Goal: Check status

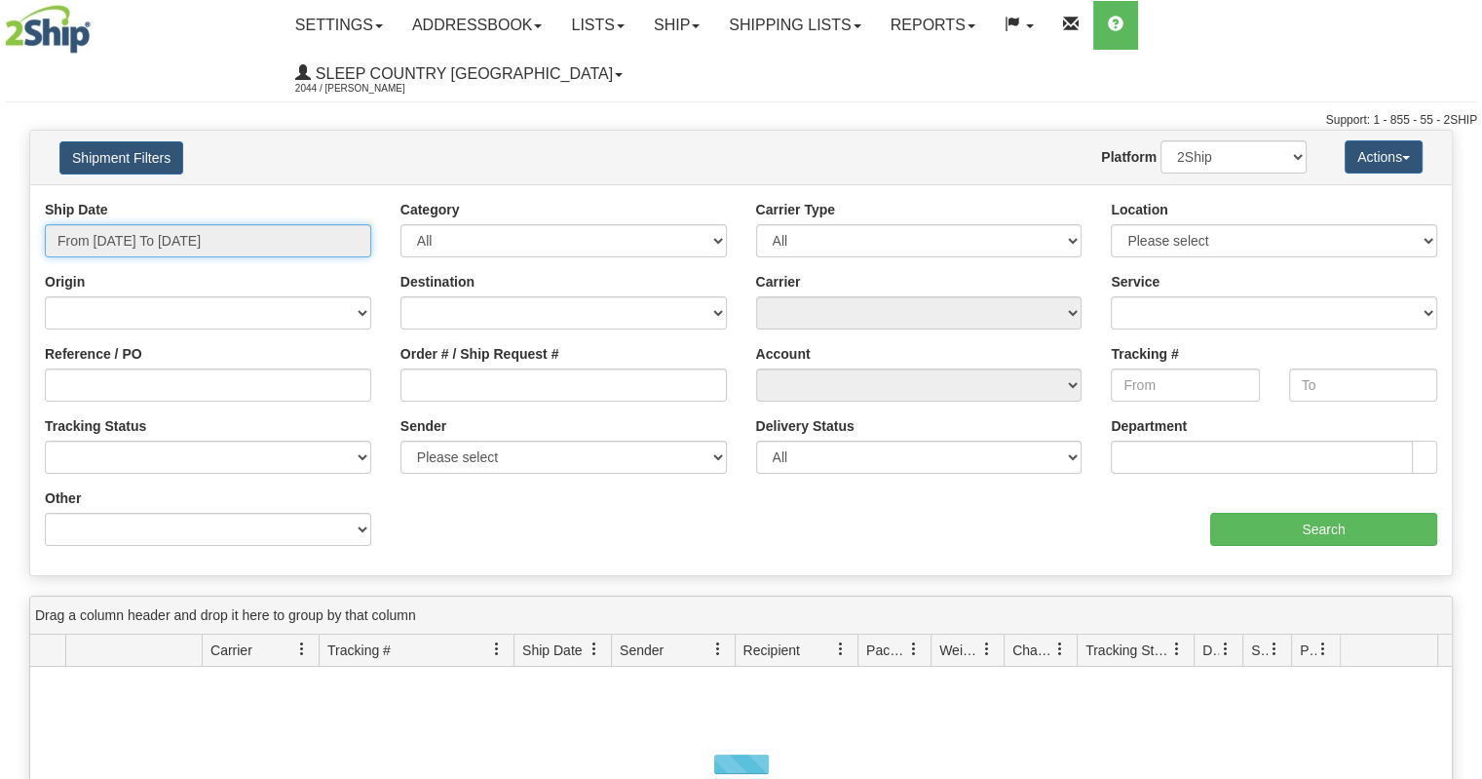
click at [150, 224] on input "From [DATE] To [DATE]" at bounding box center [208, 240] width 327 height 33
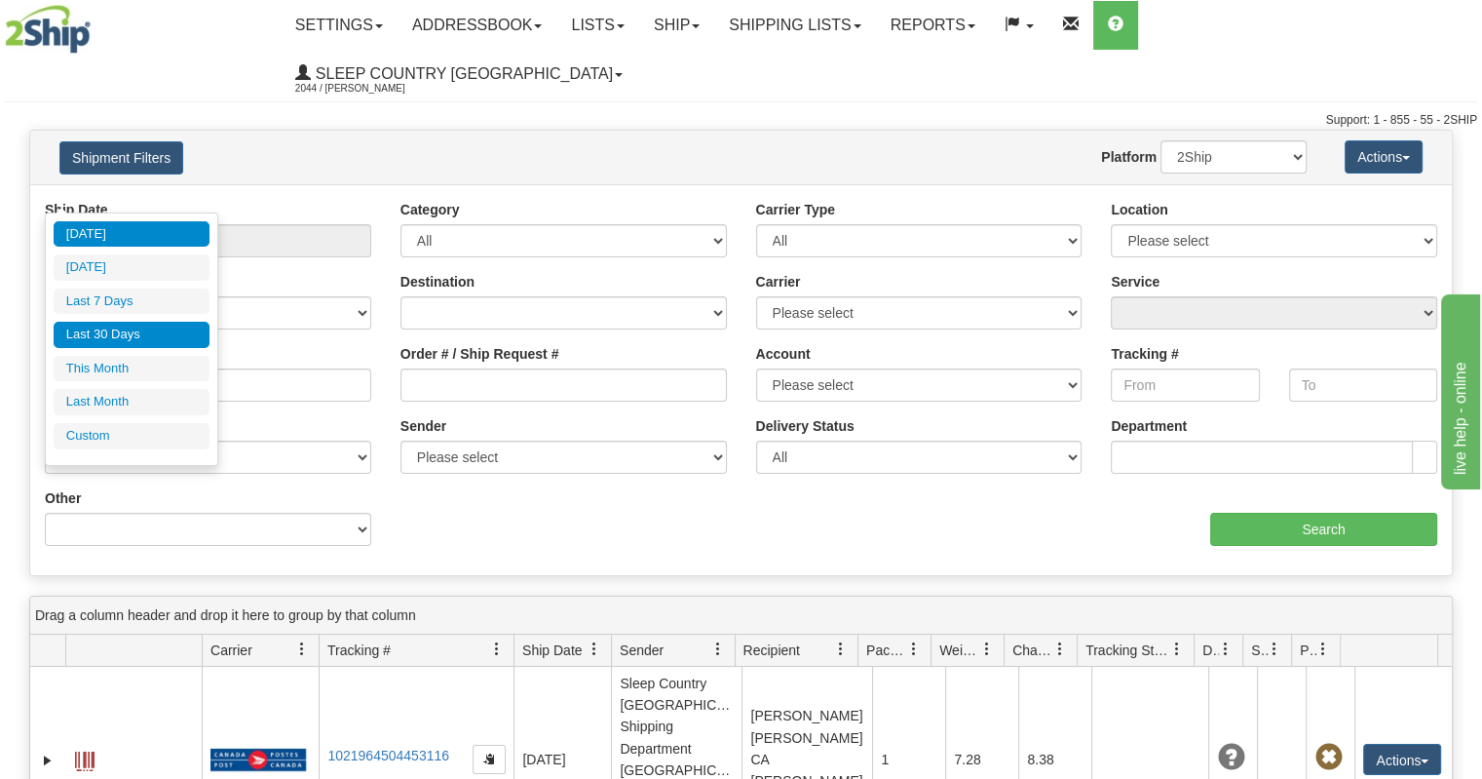
click at [136, 342] on li "Last 30 Days" at bounding box center [132, 335] width 156 height 26
type input "From [DATE] To [DATE]"
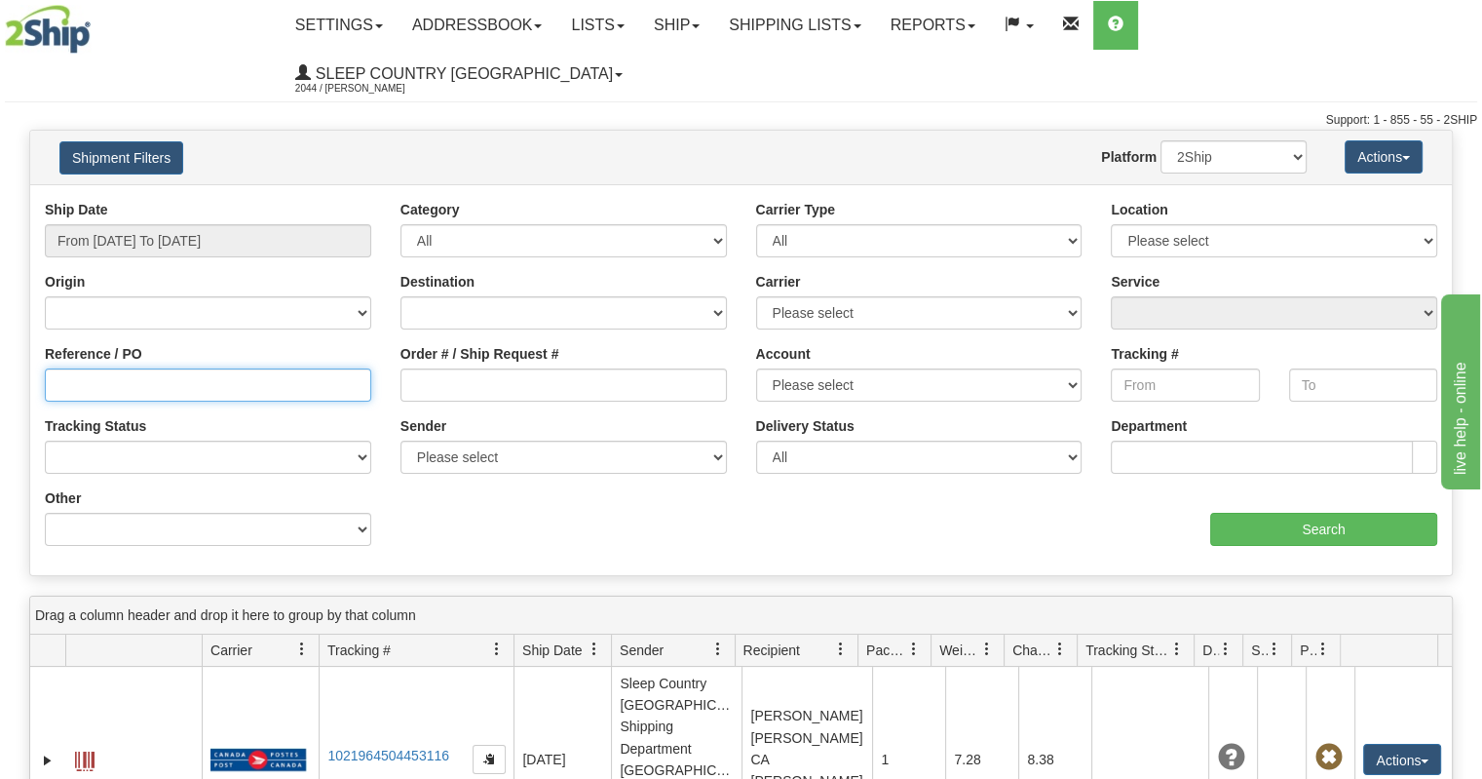
click at [161, 368] on input "Reference / PO" at bounding box center [208, 384] width 327 height 33
paste input "9000I055612"
type input "9000I055612"
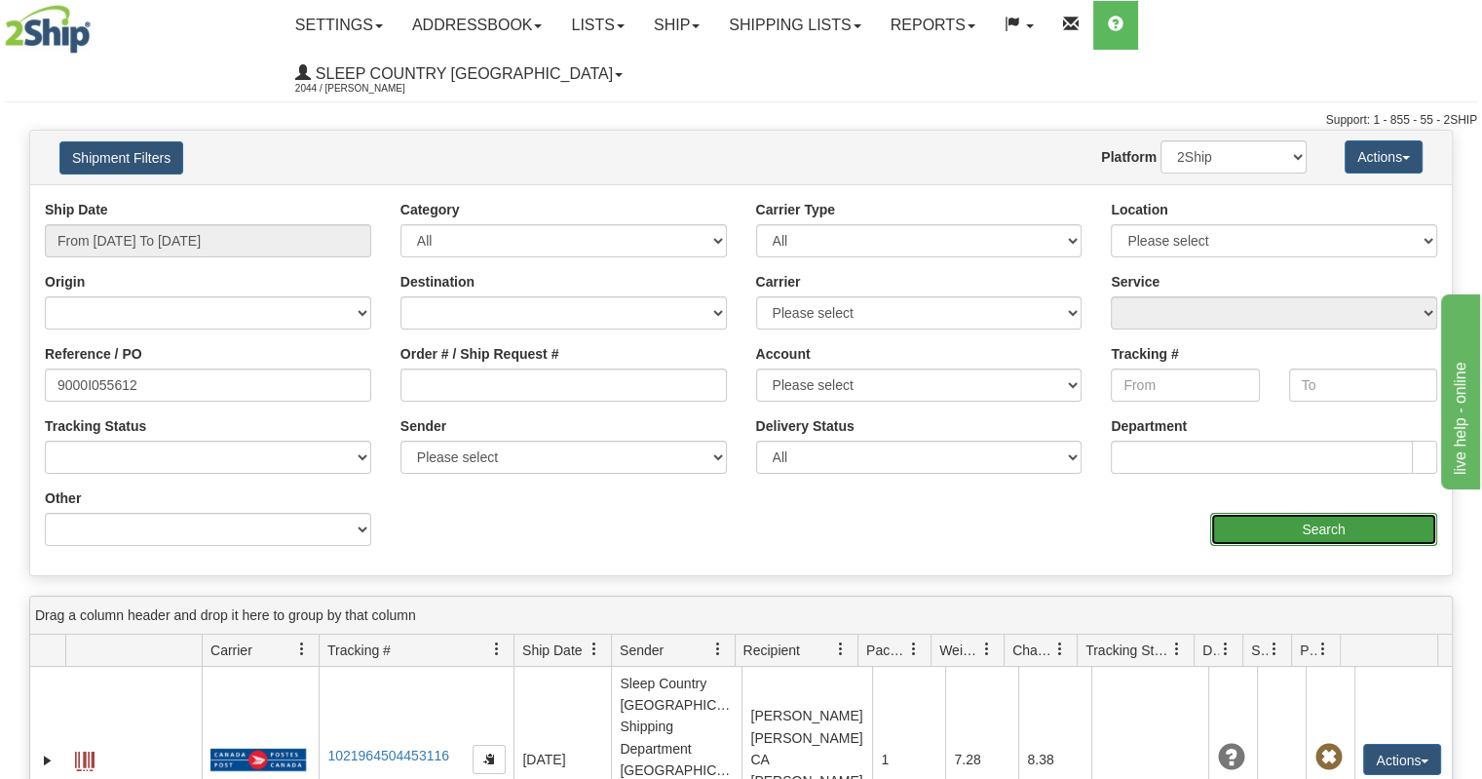
click at [1249, 513] on input "Search" at bounding box center [1324, 529] width 227 height 33
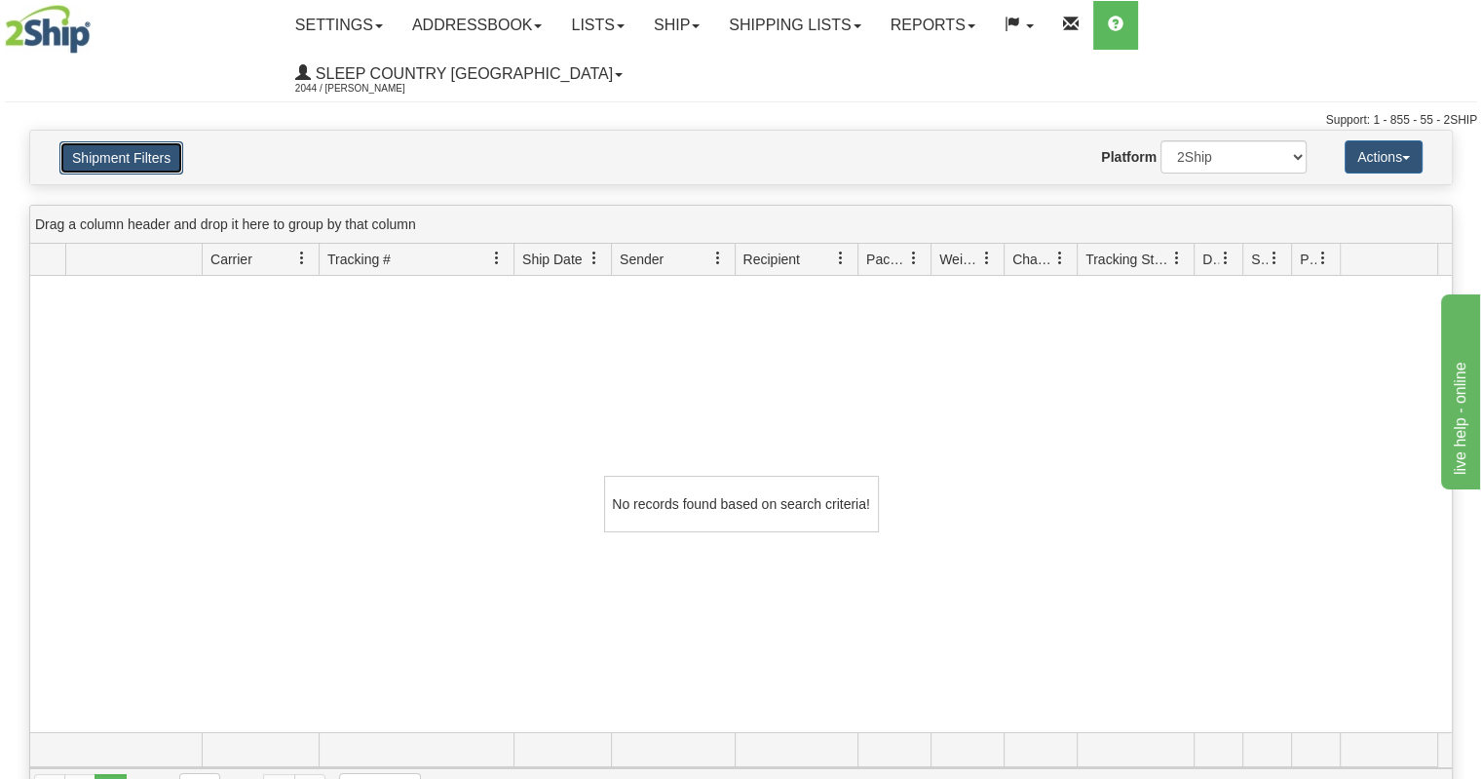
click at [125, 141] on button "Shipment Filters" at bounding box center [121, 157] width 124 height 33
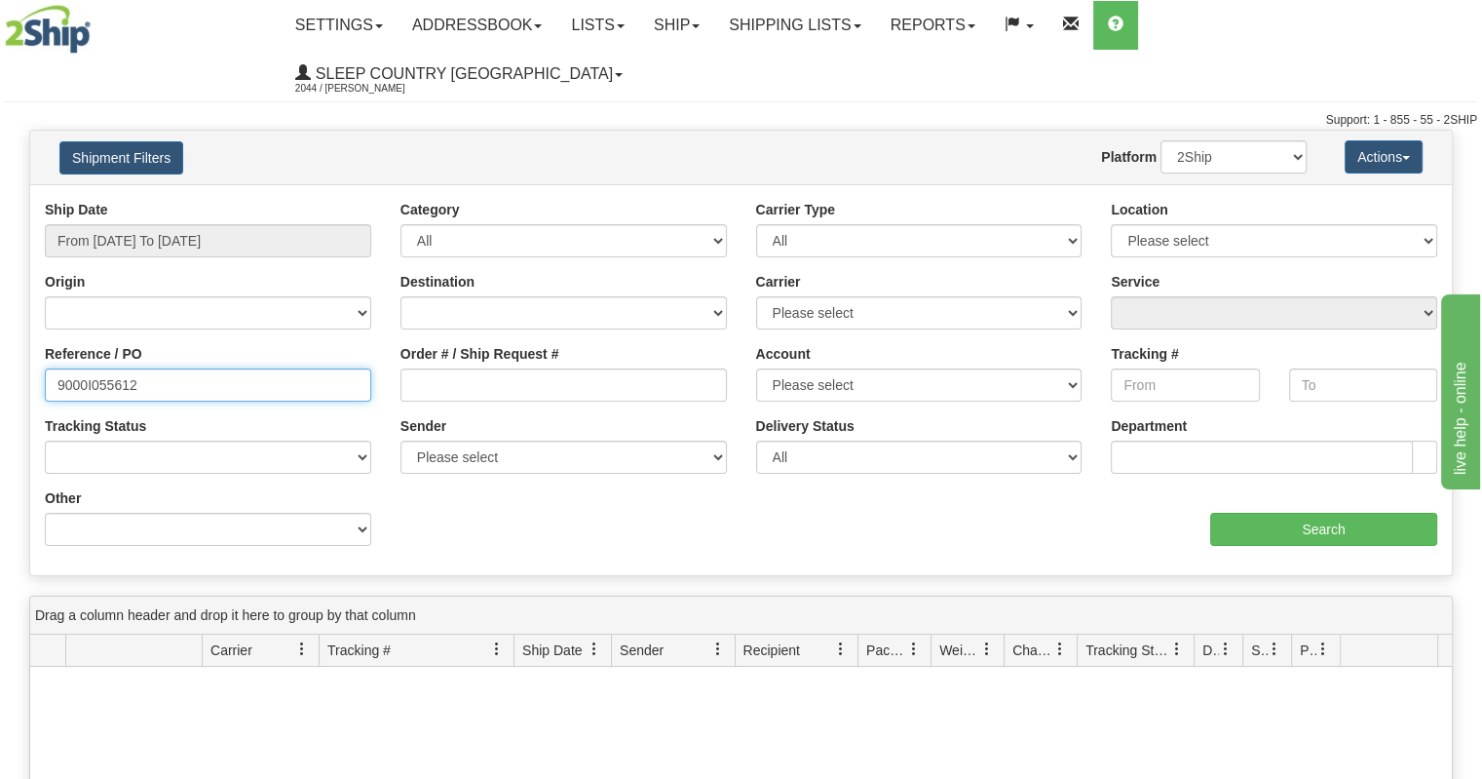
drag, startPoint x: 218, startPoint y: 342, endPoint x: 0, endPoint y: 349, distance: 218.4
click at [0, 349] on div "Please wait... × Confirm Delete Delete Cancel × Confirm Delete Yes No Cancel × …" at bounding box center [741, 666] width 1482 height 1072
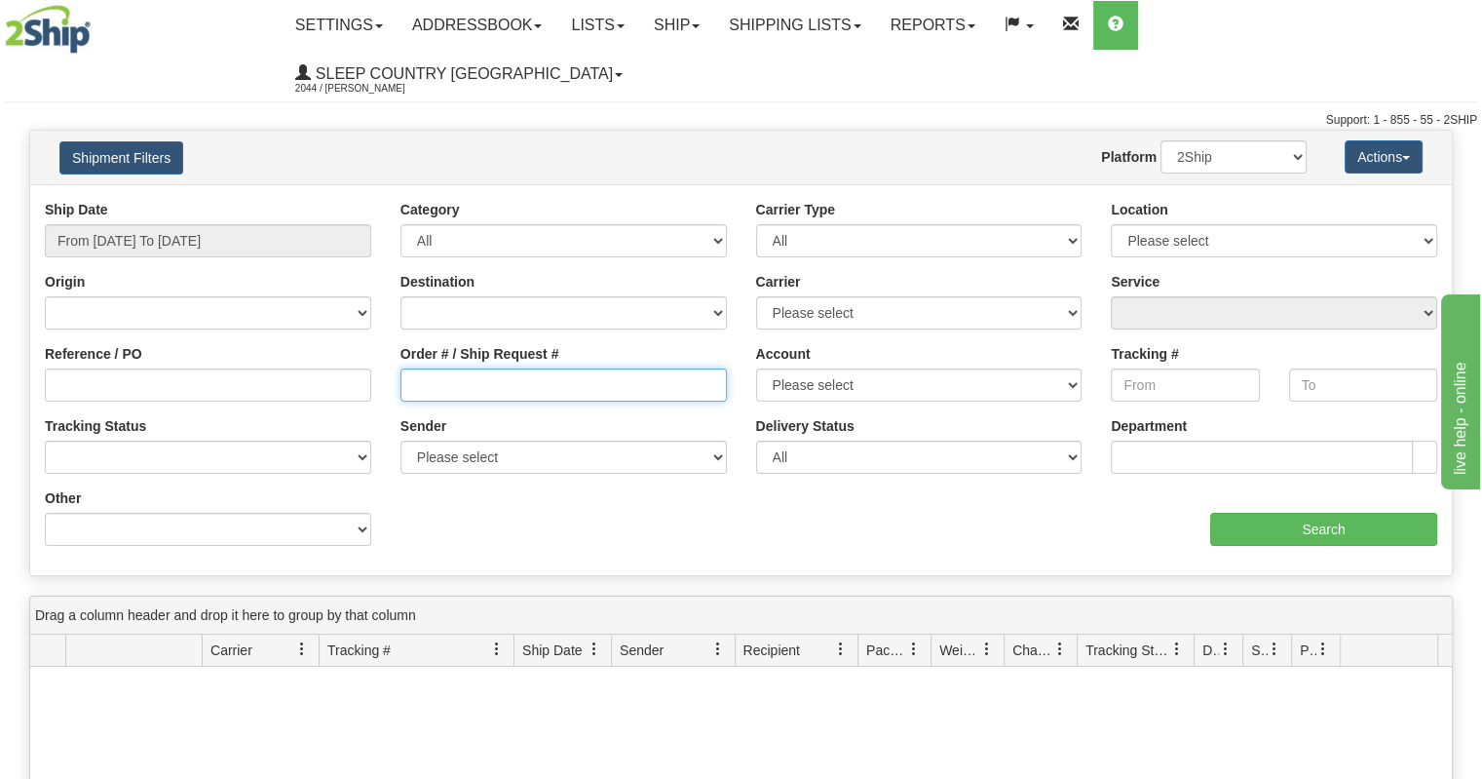
click at [539, 368] on input "Order # / Ship Request #" at bounding box center [564, 384] width 327 height 33
paste input "9000I055612"
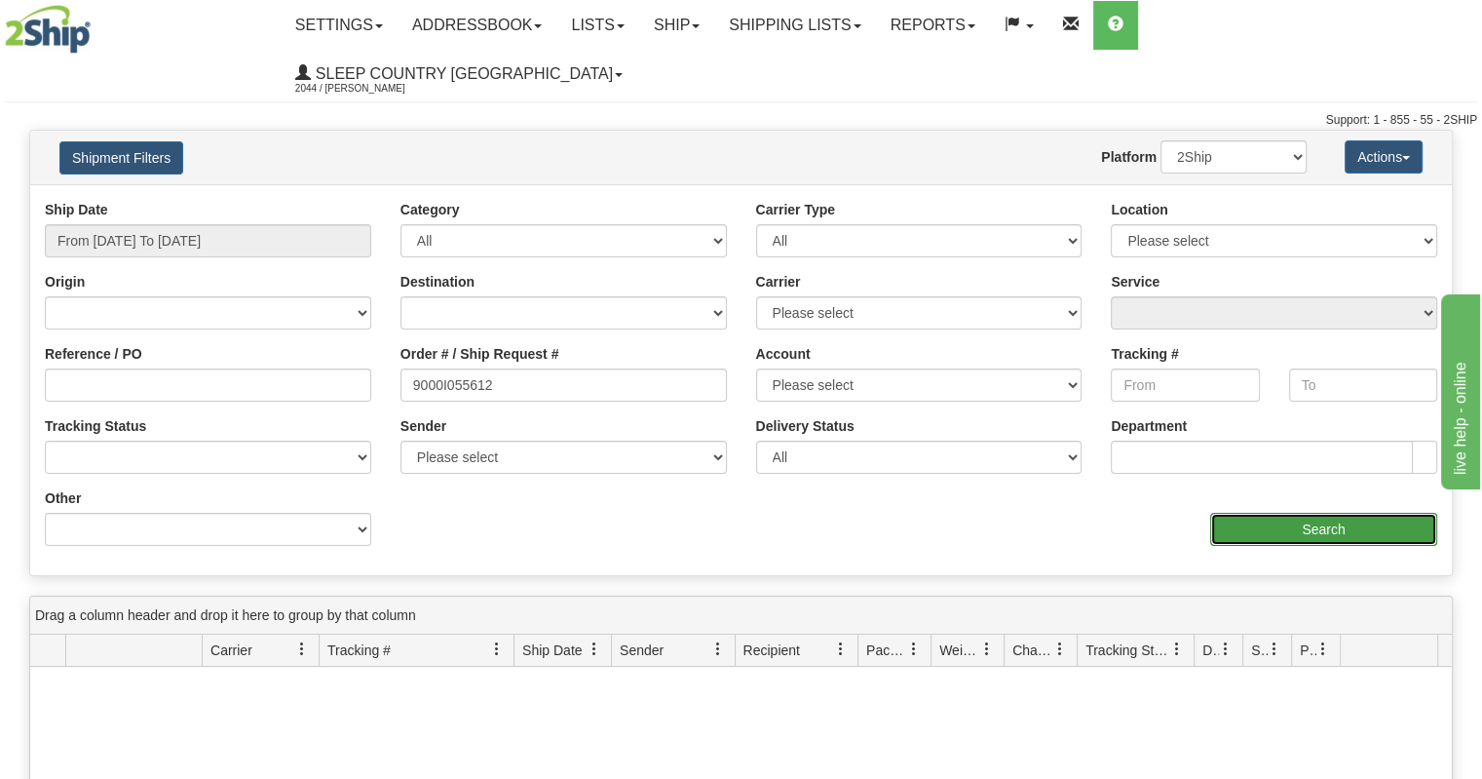
click at [1308, 513] on input "Search" at bounding box center [1324, 529] width 227 height 33
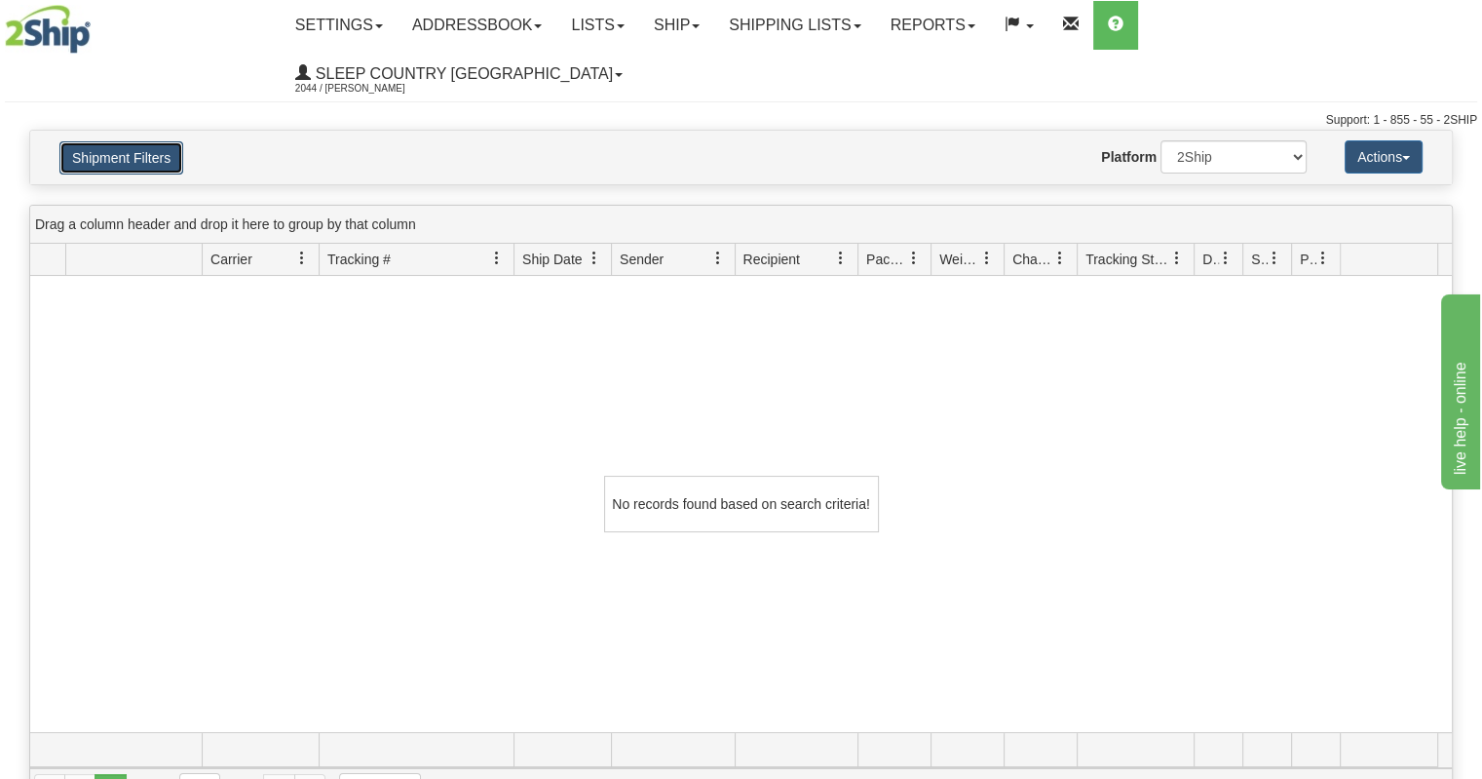
click at [159, 141] on button "Shipment Filters" at bounding box center [121, 157] width 124 height 33
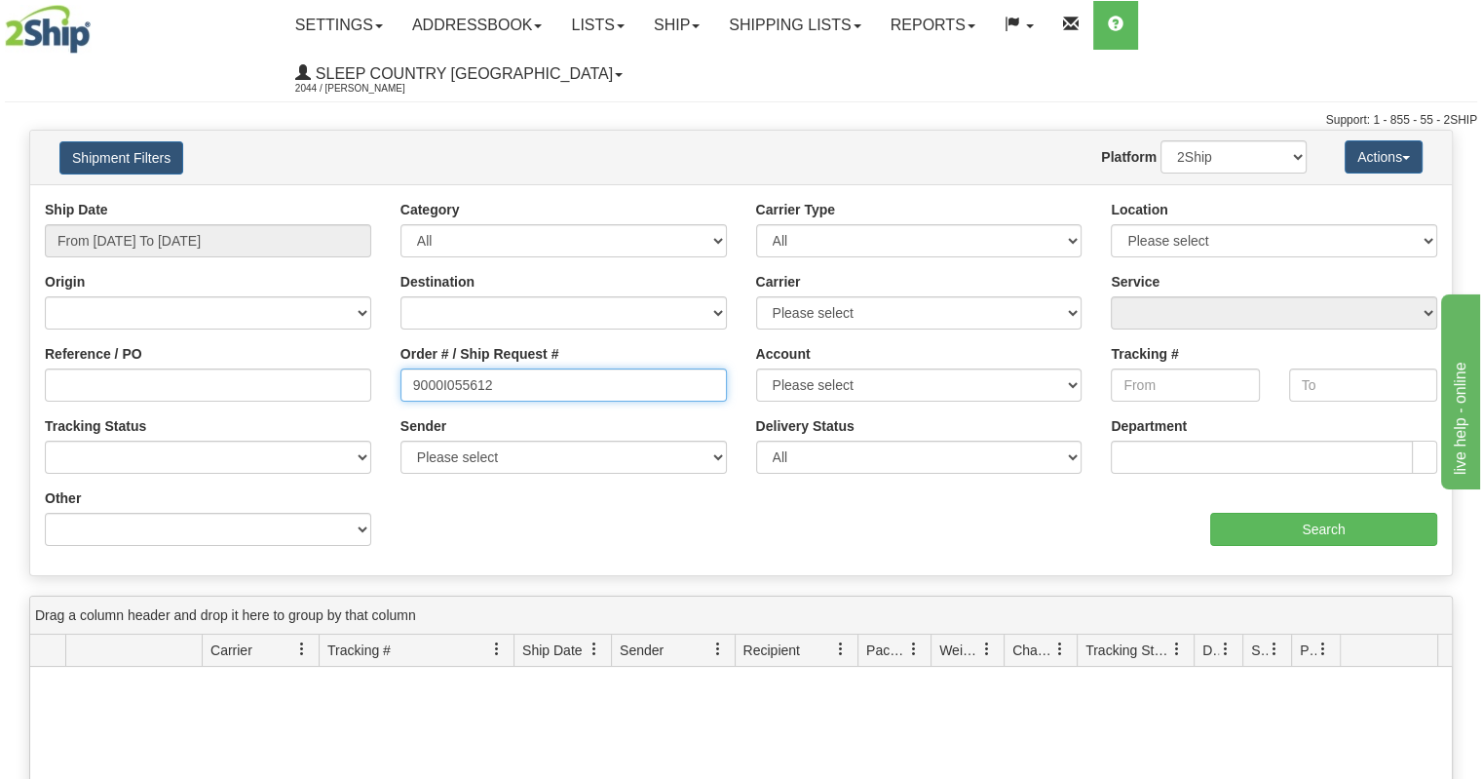
drag, startPoint x: 540, startPoint y: 342, endPoint x: 92, endPoint y: 319, distance: 449.0
click at [92, 200] on div "Reference / PO Order # / Ship Request # 9000I055612 Account Please select [GEOG…" at bounding box center [741, 200] width 1422 height 0
type input "1056208"
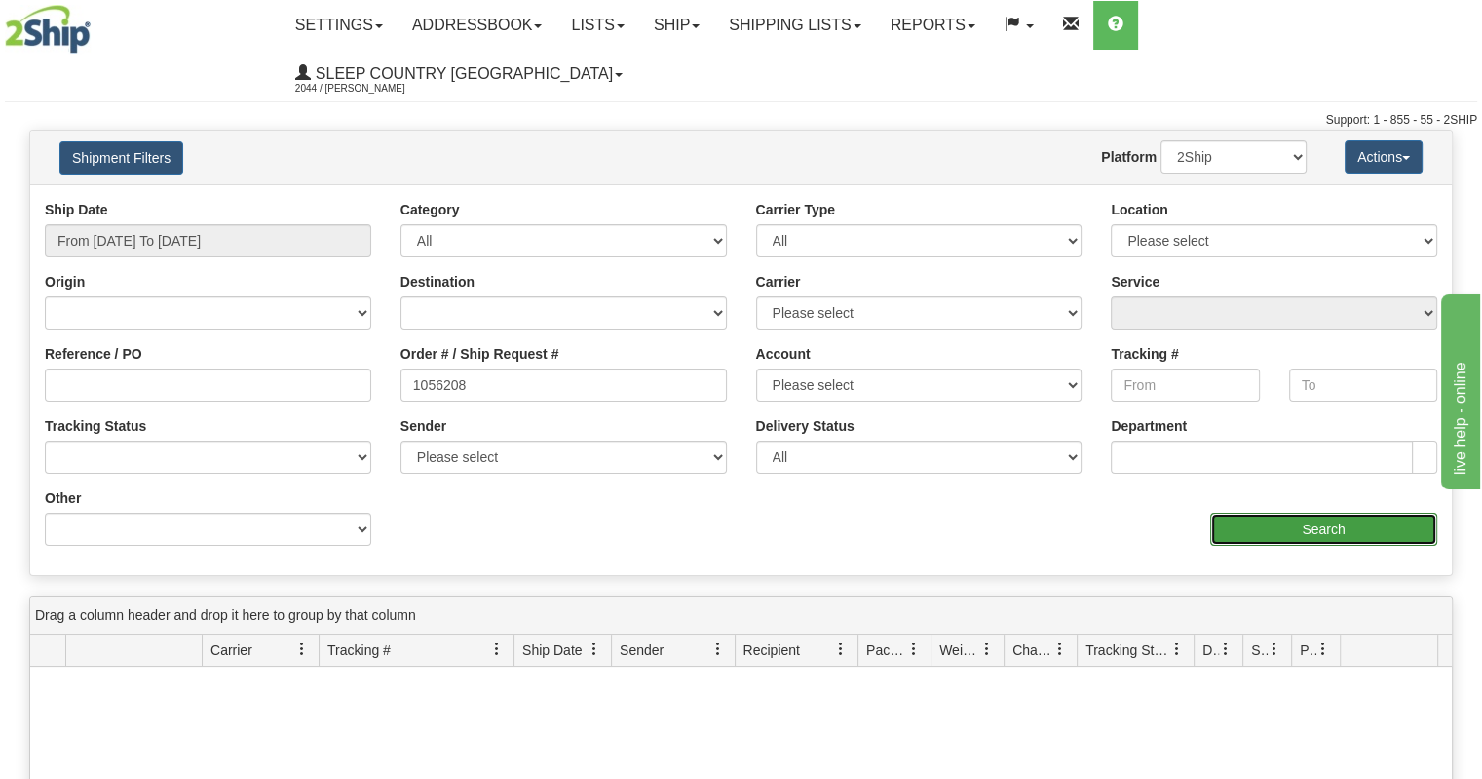
click at [1327, 513] on input "Search" at bounding box center [1324, 529] width 227 height 33
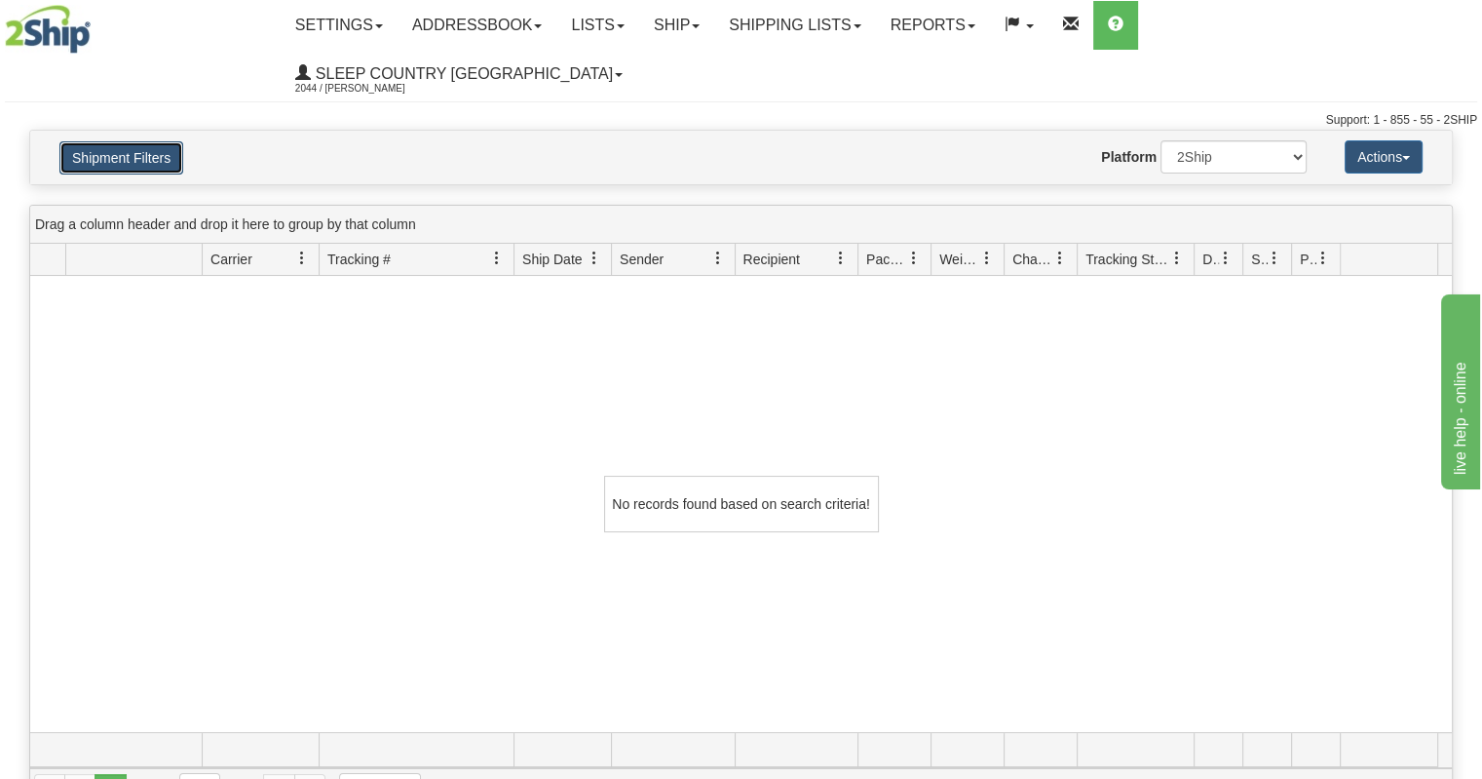
click at [161, 141] on button "Shipment Filters" at bounding box center [121, 157] width 124 height 33
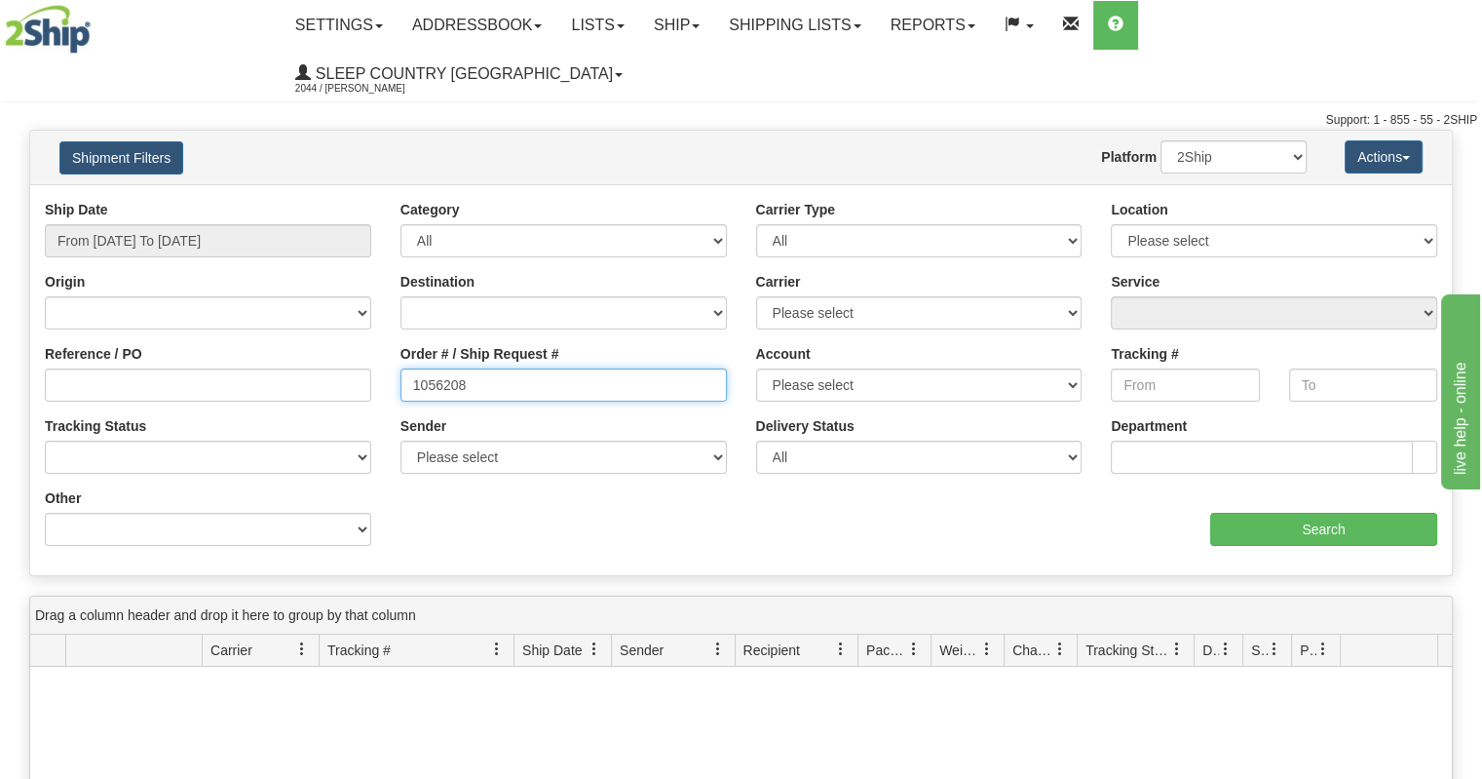
drag, startPoint x: 545, startPoint y: 344, endPoint x: 0, endPoint y: 344, distance: 544.8
click at [0, 344] on div "Please wait... × Confirm Delete Delete Cancel × Confirm Delete Yes No Cancel × …" at bounding box center [741, 666] width 1482 height 1072
click at [113, 344] on div "Reference / PO" at bounding box center [208, 373] width 327 height 58
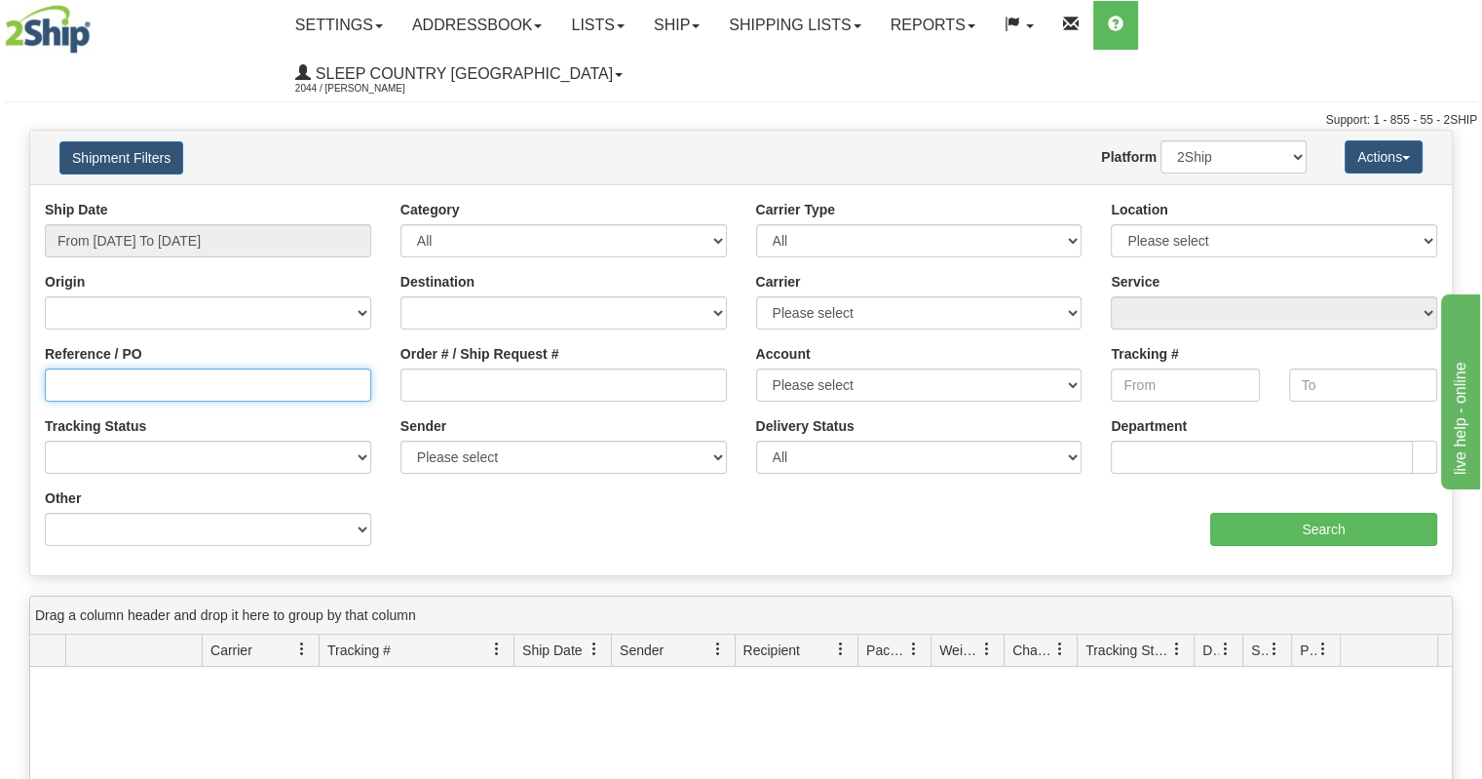
click at [125, 368] on input "Reference / PO" at bounding box center [208, 384] width 327 height 33
paste input "1056208"
type input "1056208"
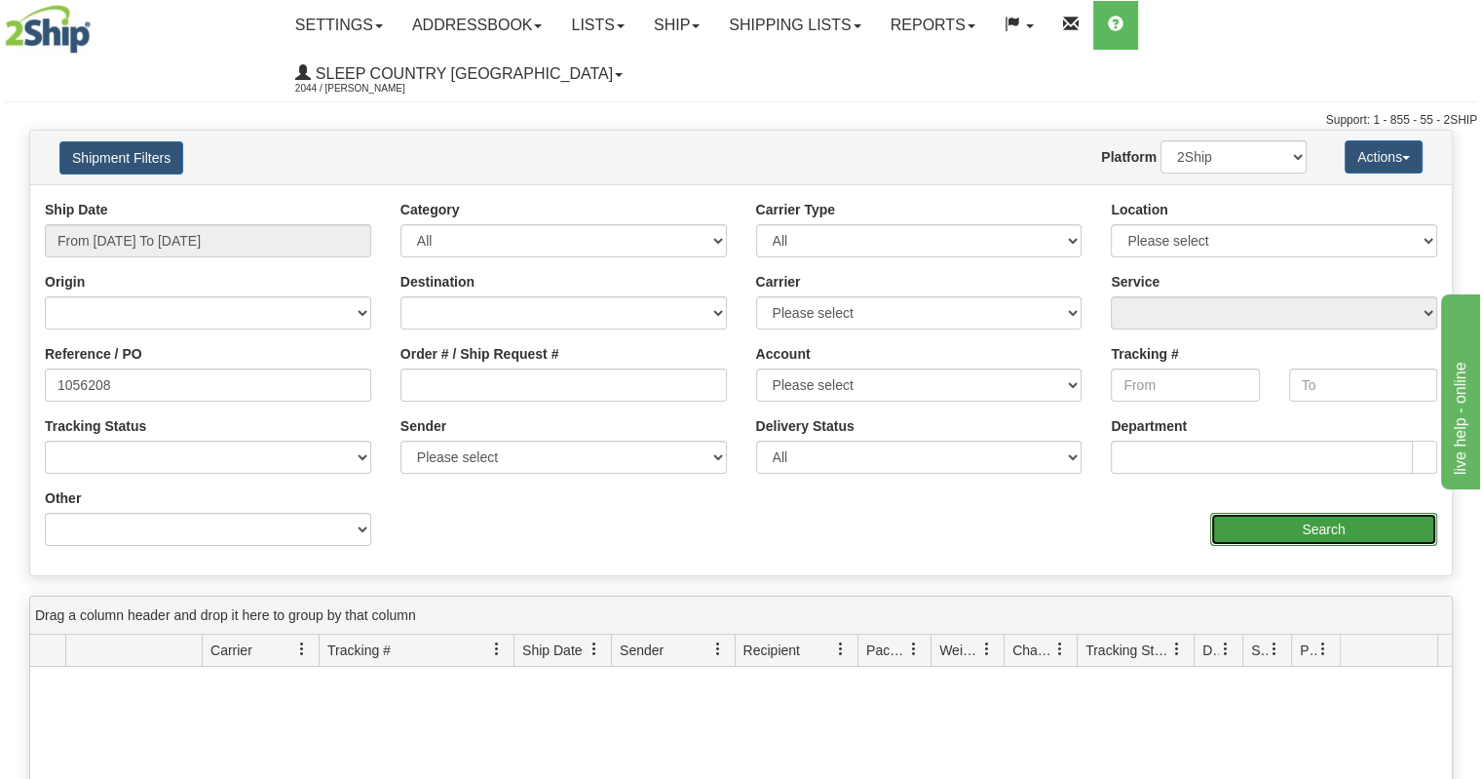
click at [1255, 513] on input "Search" at bounding box center [1324, 529] width 227 height 33
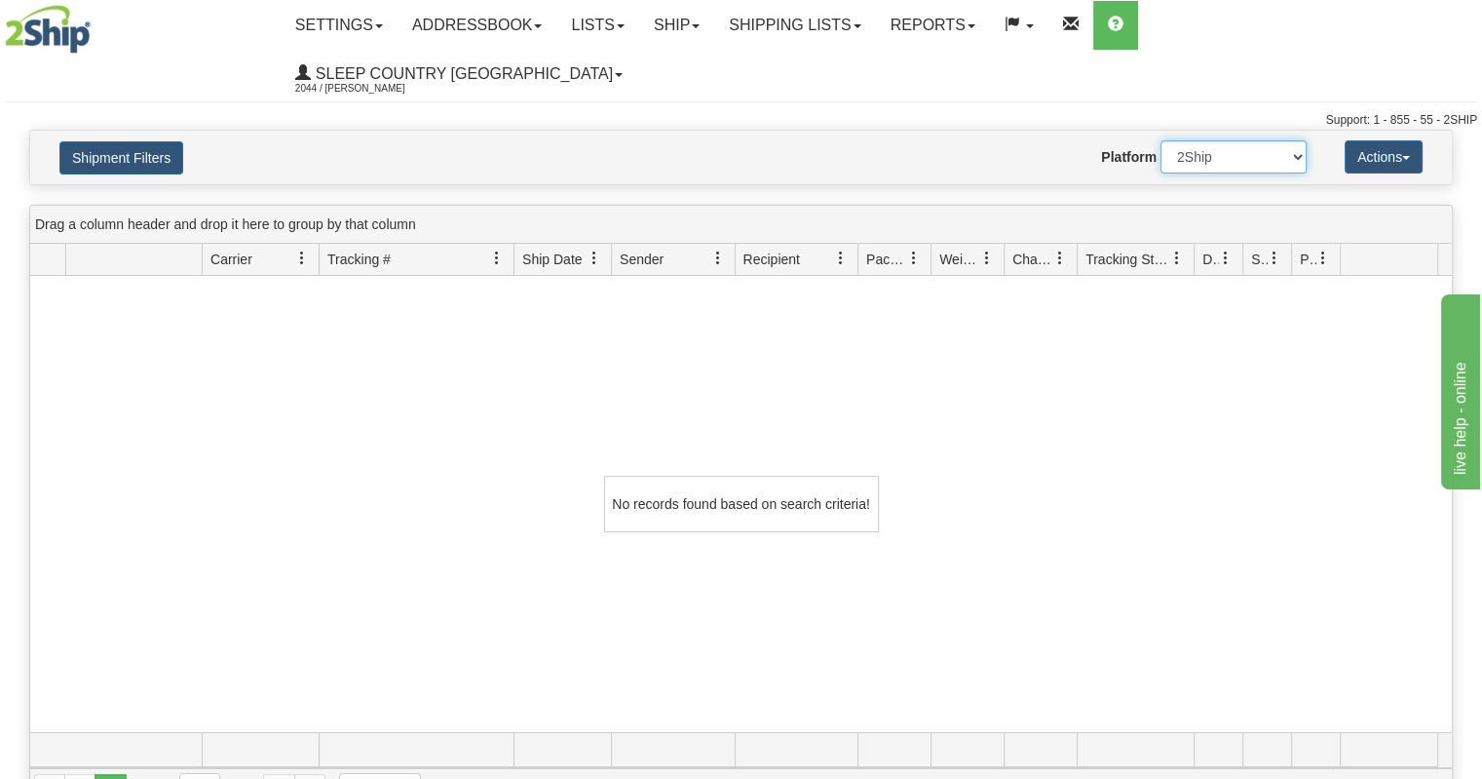
click at [1189, 140] on select "2Ship Imported" at bounding box center [1234, 156] width 146 height 33
select select "1"
click at [1161, 140] on select "2Ship Imported" at bounding box center [1234, 156] width 146 height 33
click at [152, 141] on button "Shipment Filters" at bounding box center [121, 157] width 124 height 33
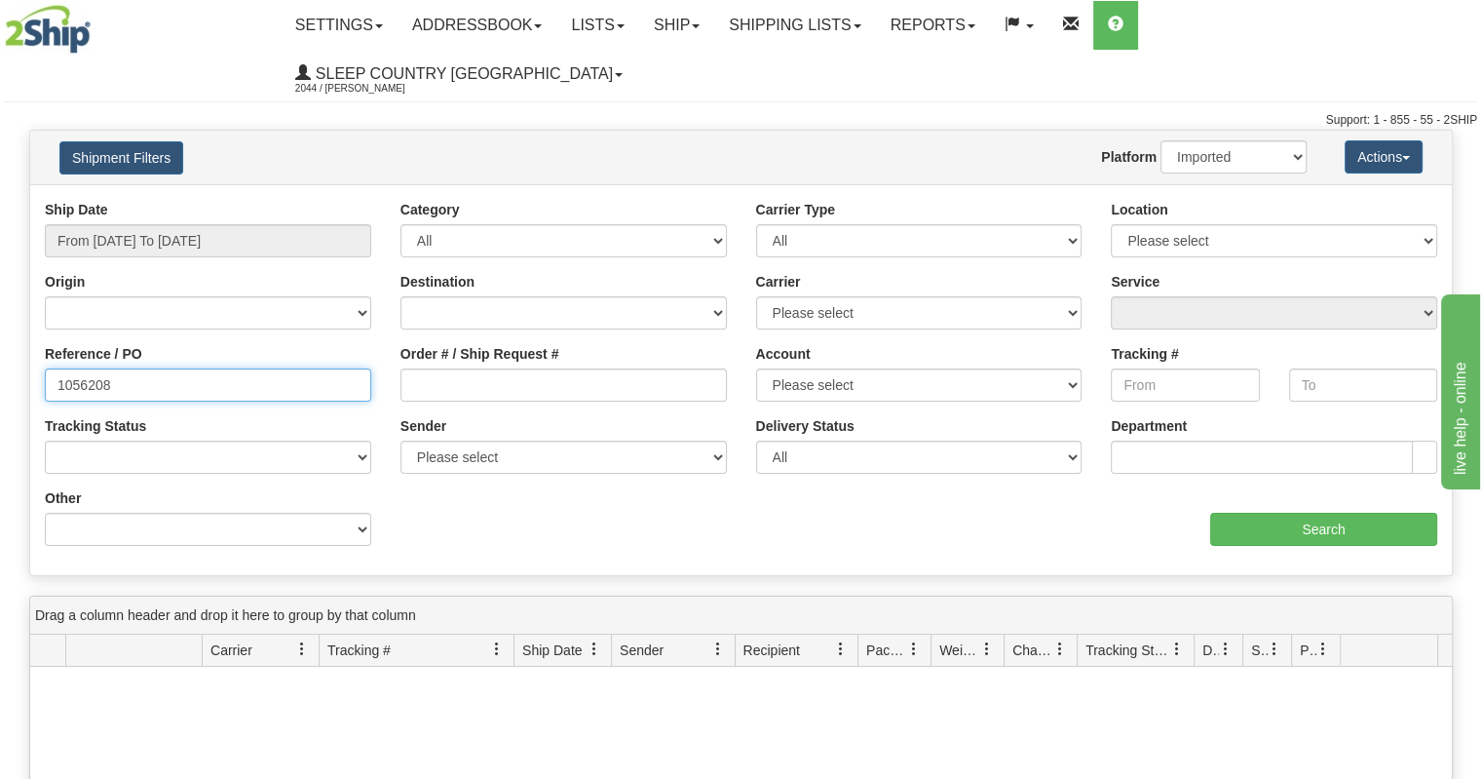
drag, startPoint x: 238, startPoint y: 340, endPoint x: 0, endPoint y: 306, distance: 240.3
click at [0, 306] on div "Please wait... × Confirm Delete Delete Cancel × Confirm Delete Yes No Cancel × …" at bounding box center [741, 666] width 1482 height 1072
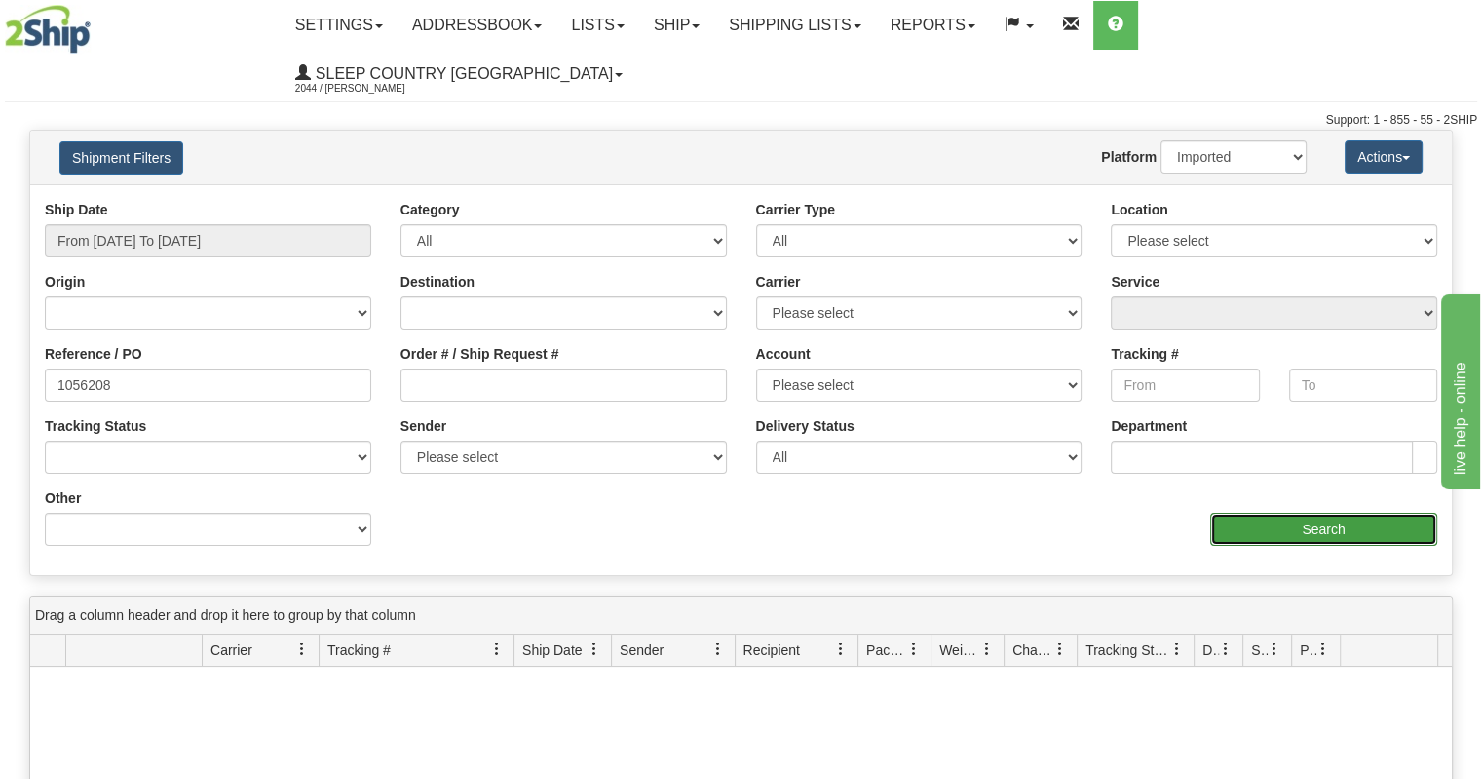
click at [1325, 513] on input "Search" at bounding box center [1324, 529] width 227 height 33
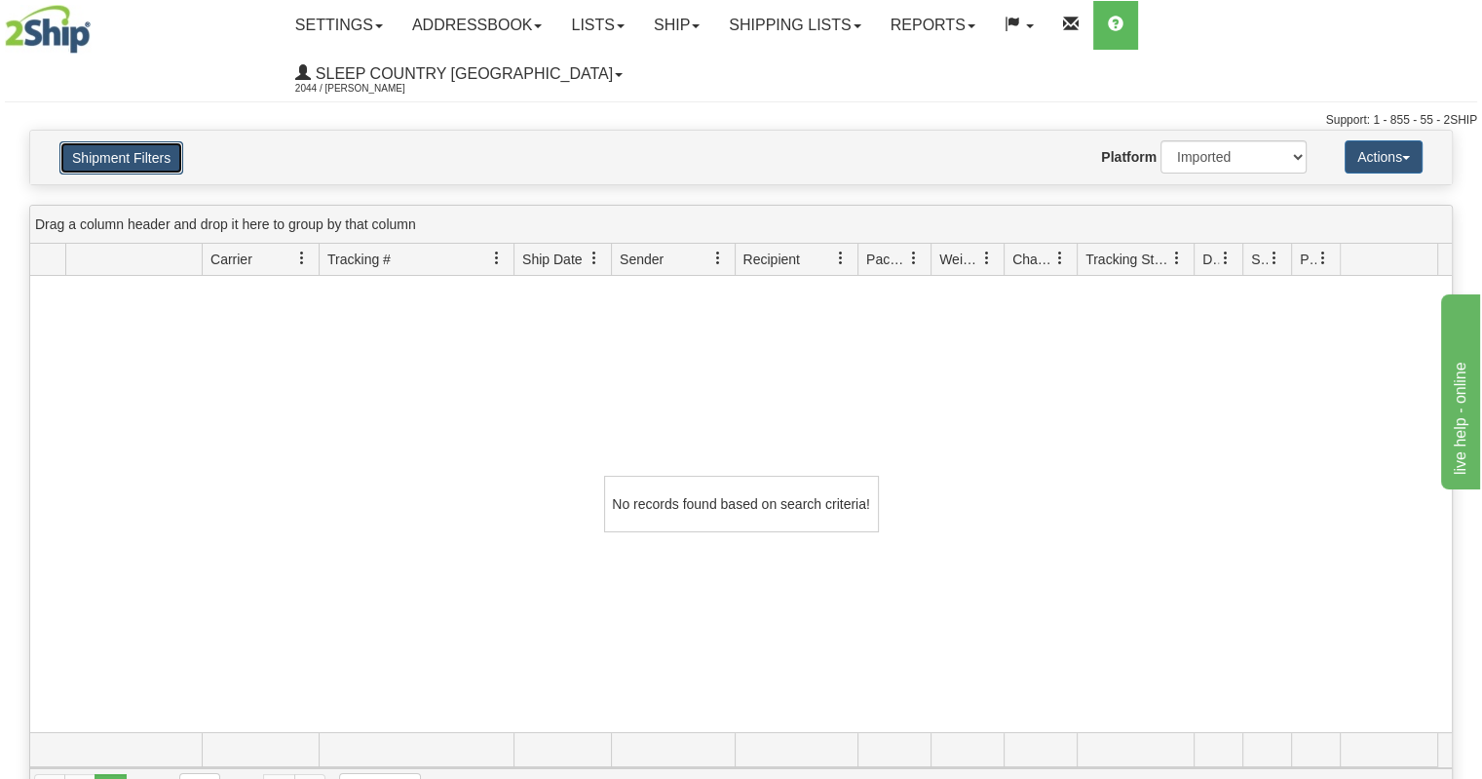
click at [130, 141] on button "Shipment Filters" at bounding box center [121, 157] width 124 height 33
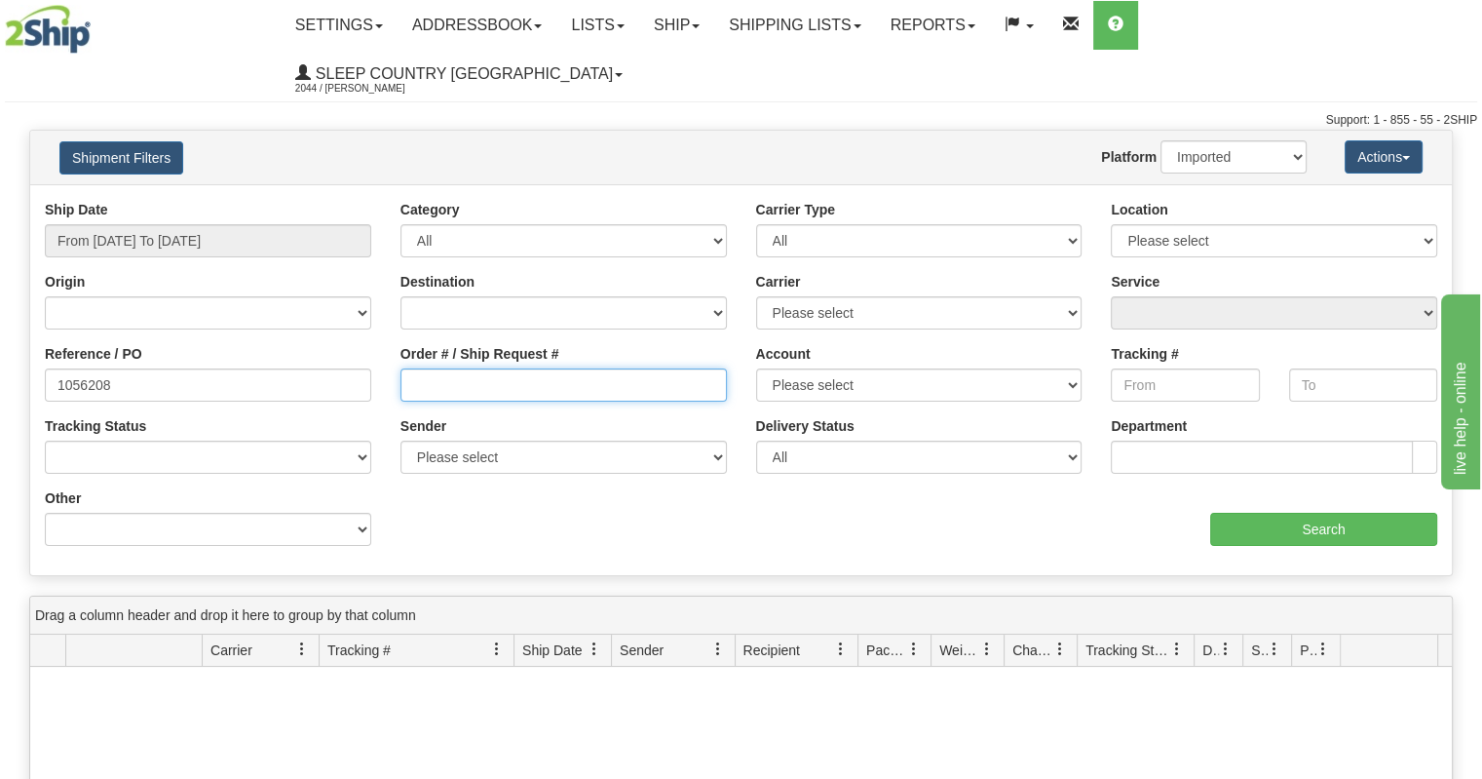
click at [542, 368] on input "Order # / Ship Request #" at bounding box center [564, 384] width 327 height 33
paste input "1056208"
type input "1056208"
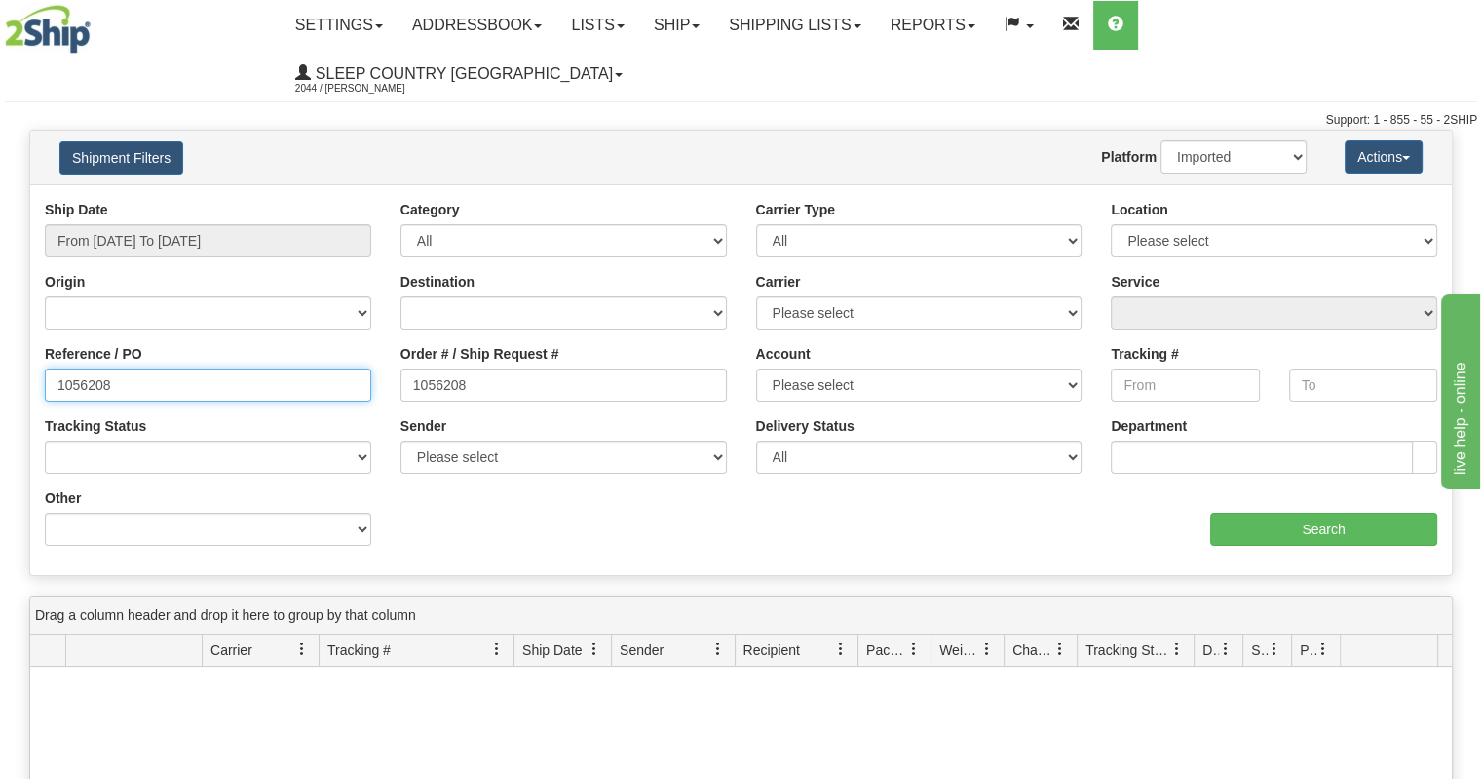
drag, startPoint x: 259, startPoint y: 342, endPoint x: 0, endPoint y: 327, distance: 259.7
click at [0, 327] on div "Please wait... × Confirm Delete Delete Cancel × Confirm Delete Yes No Cancel × …" at bounding box center [741, 666] width 1482 height 1072
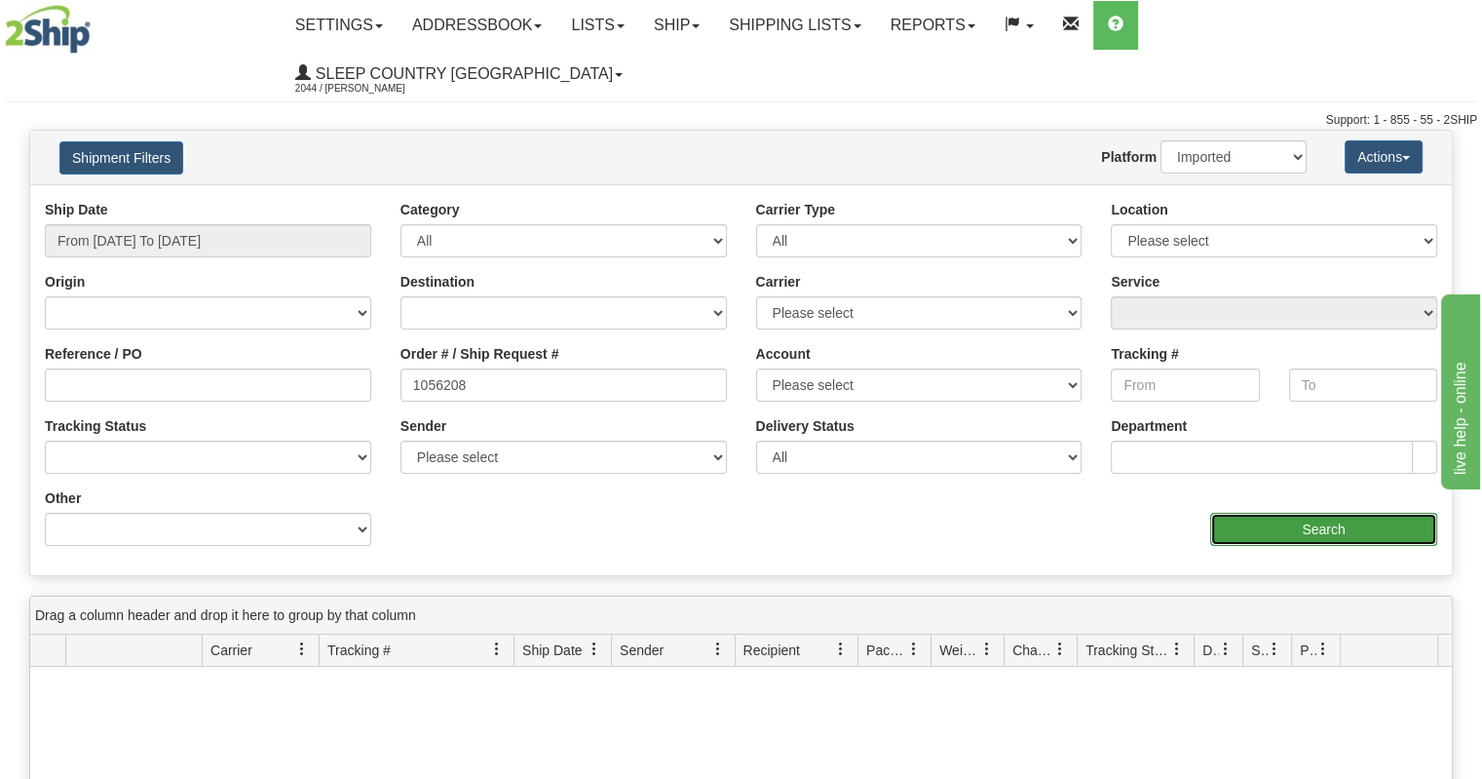
click at [1283, 513] on input "Search" at bounding box center [1324, 529] width 227 height 33
